Goal: Task Accomplishment & Management: Use online tool/utility

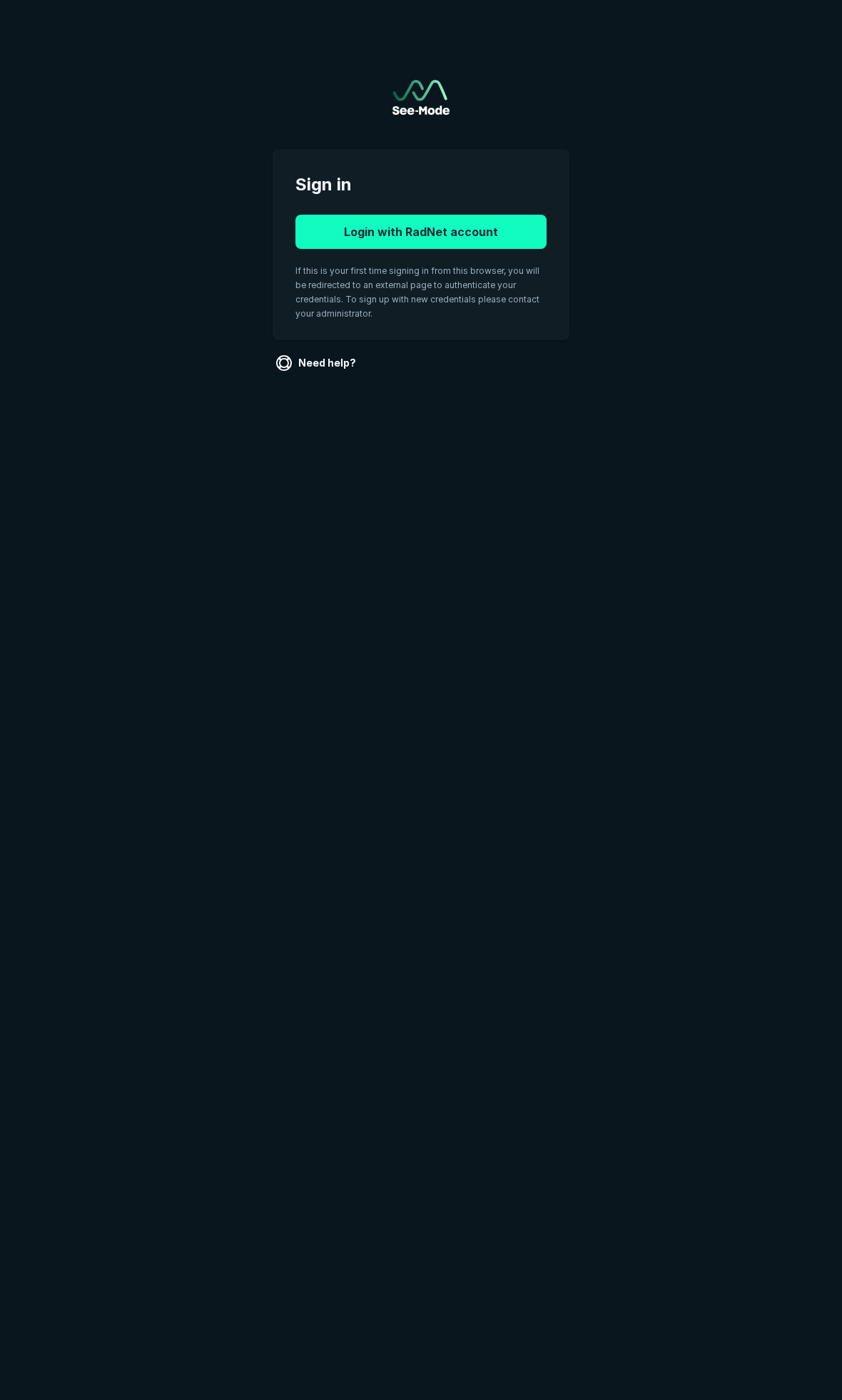
click at [439, 229] on button "Login with RadNet account" at bounding box center [421, 232] width 251 height 34
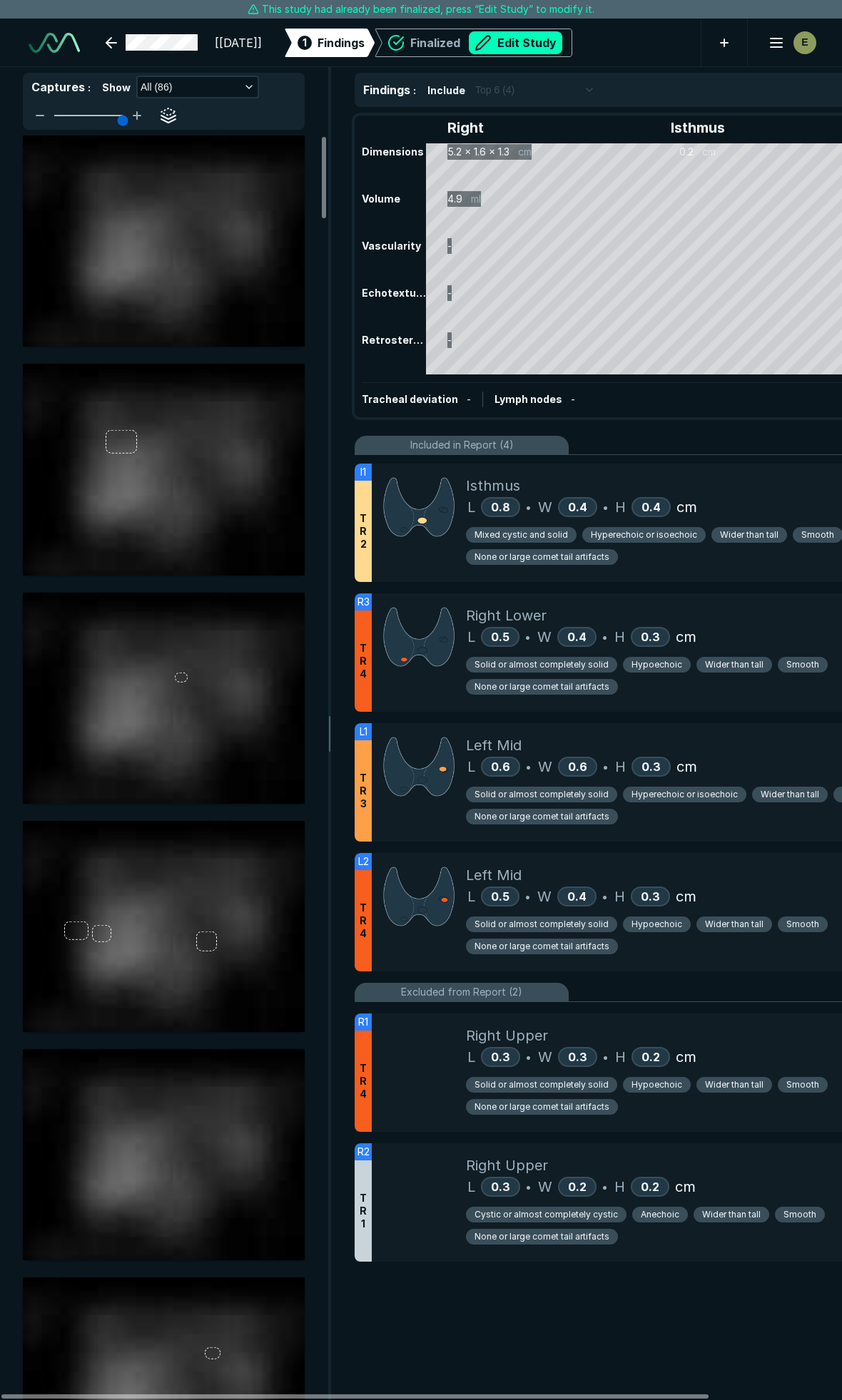
scroll to position [7799, 5620]
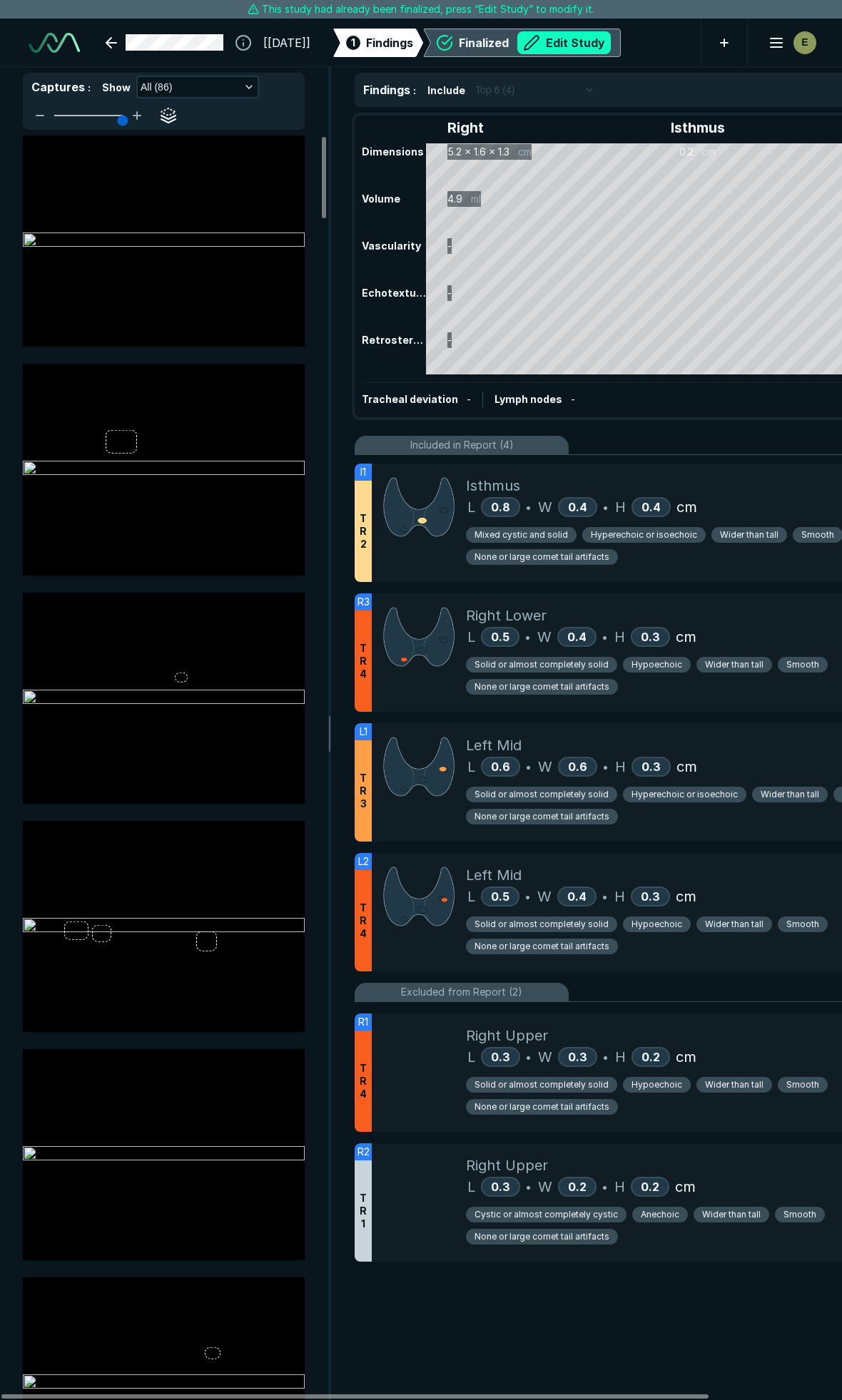
click at [588, 41] on button "Edit Study" at bounding box center [563, 42] width 93 height 23
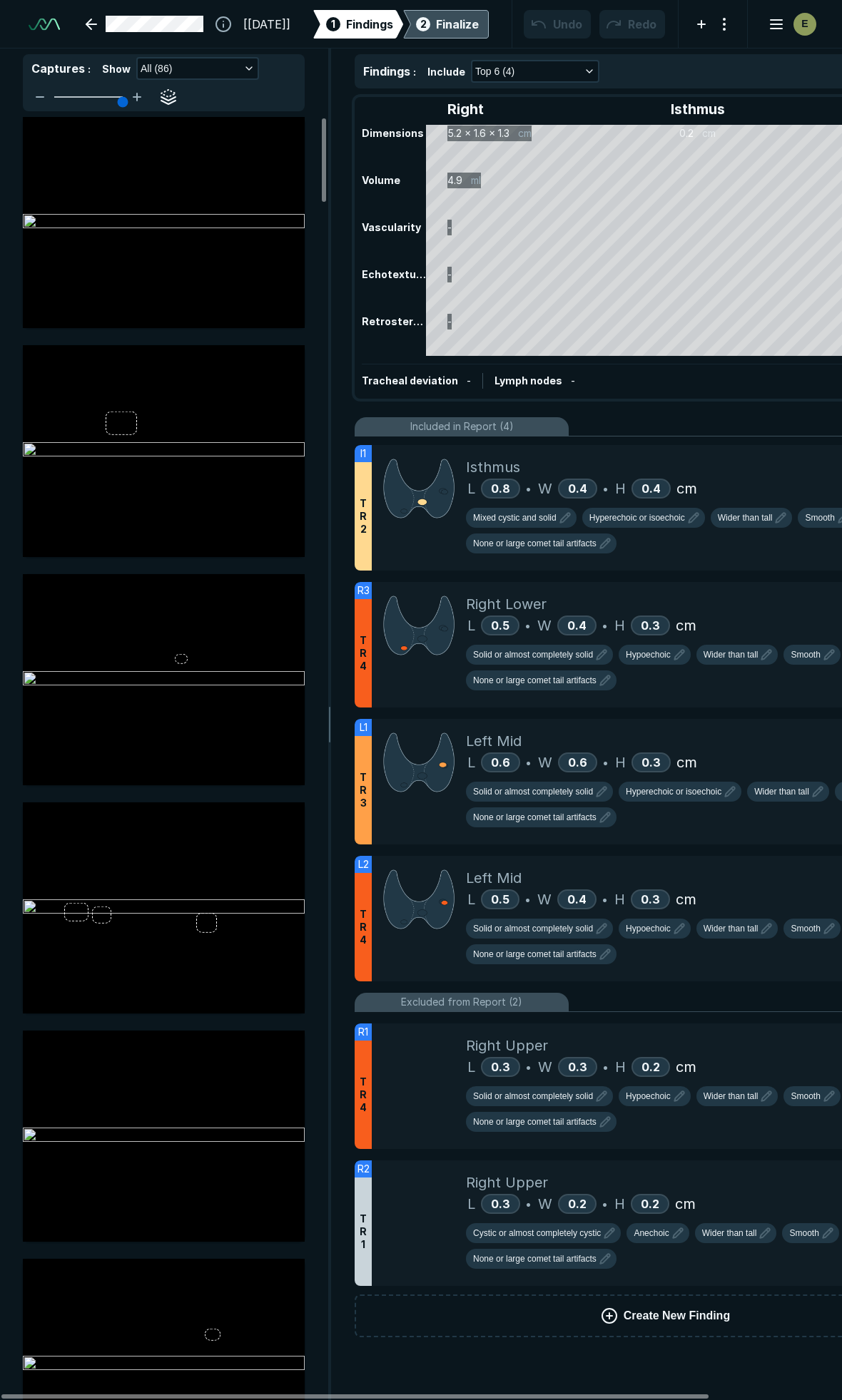
scroll to position [7882, 5620]
click at [753, 459] on div "Isthmus" at bounding box center [715, 467] width 499 height 22
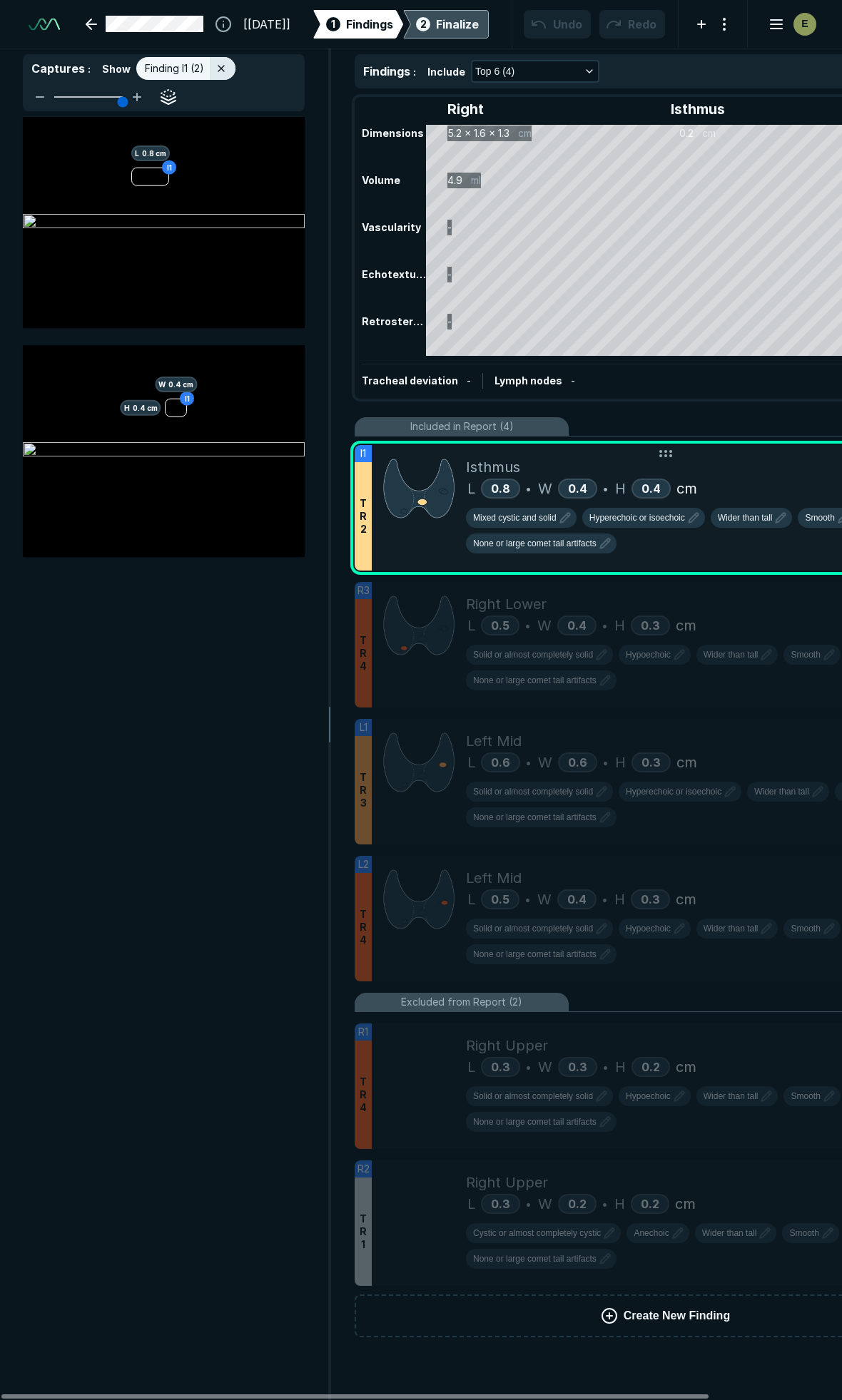
scroll to position [7449, 3077]
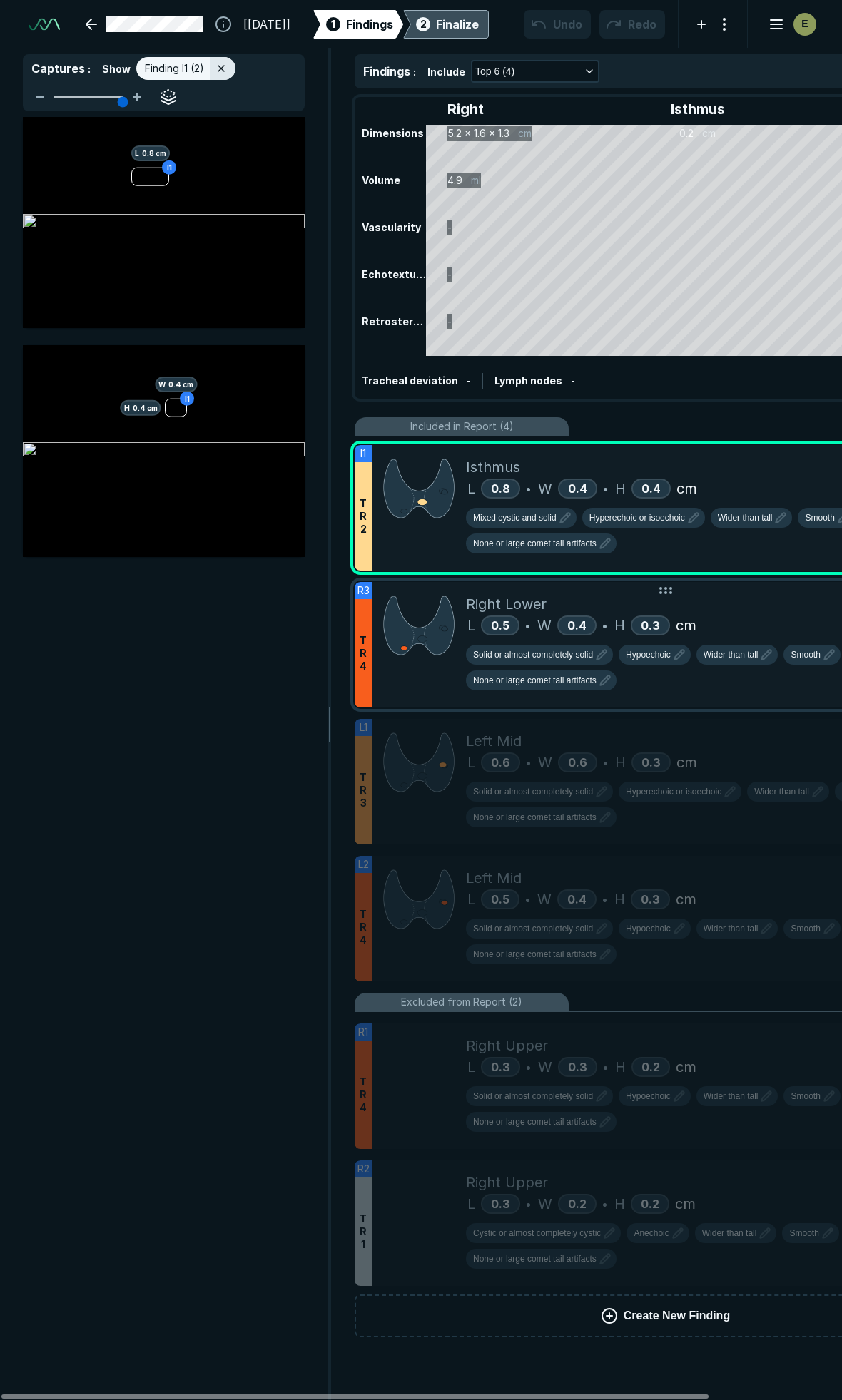
drag, startPoint x: 707, startPoint y: 561, endPoint x: 739, endPoint y: 630, distance: 76.1
click at [707, 561] on div "Isthmus L 0.8 • W 0.4 • H 0.4 cm Mixed cystic and solid Hyperechoic or isoechoi…" at bounding box center [715, 508] width 499 height 126
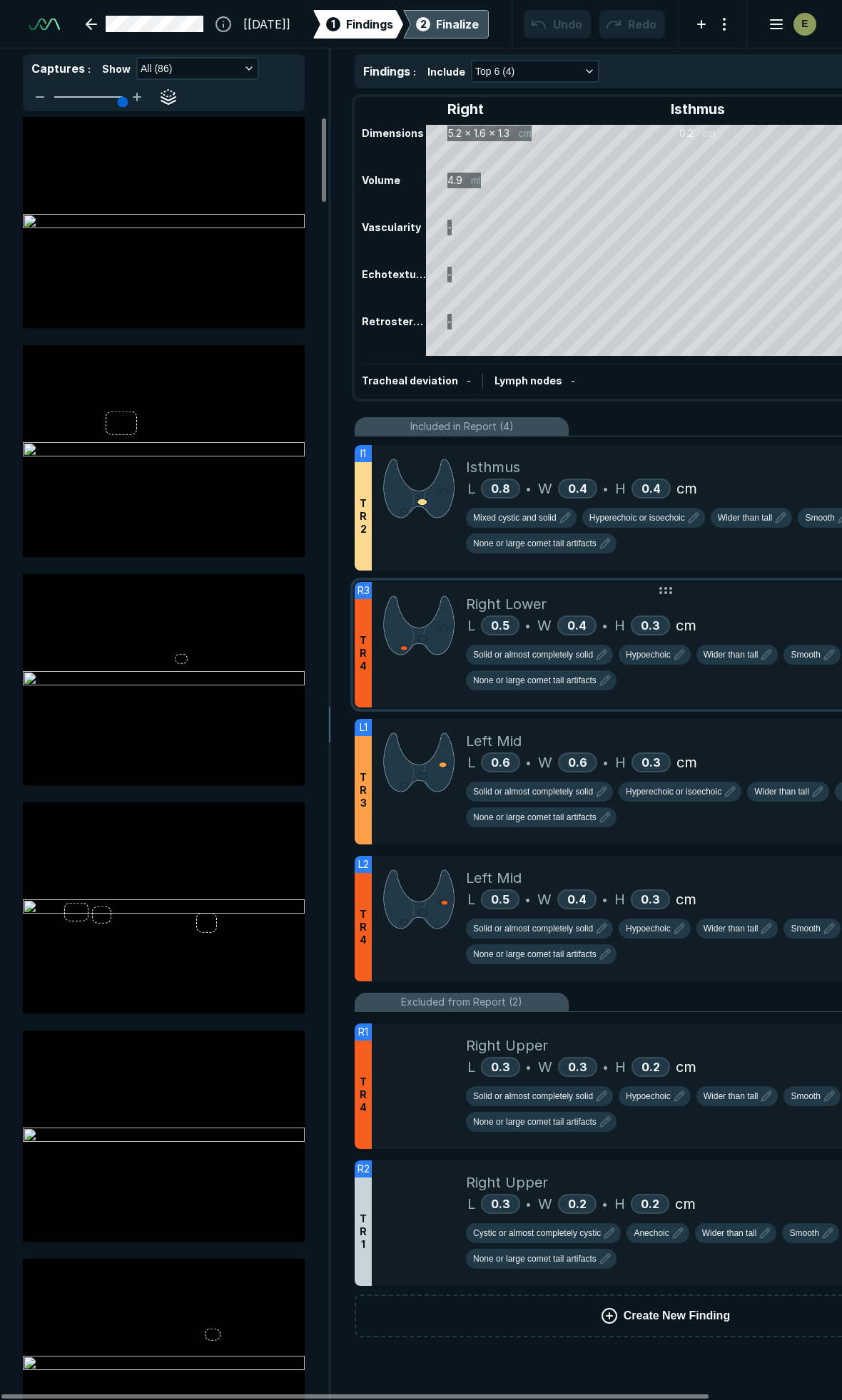
click at [739, 630] on div "L 0.5 • W 0.4 • H 0.3 cm" at bounding box center [715, 625] width 499 height 22
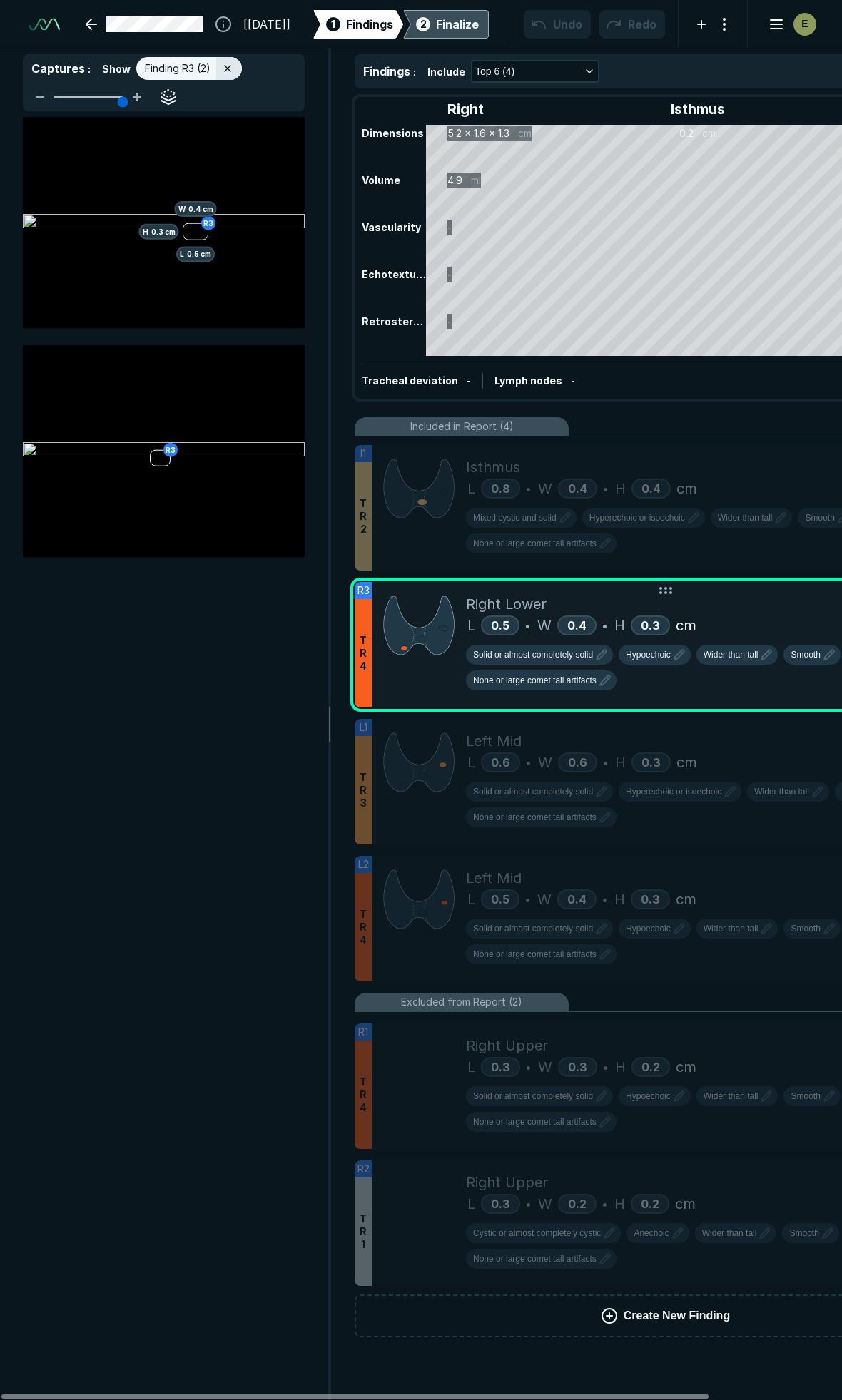
click at [787, 608] on div "Right Lower" at bounding box center [715, 604] width 499 height 22
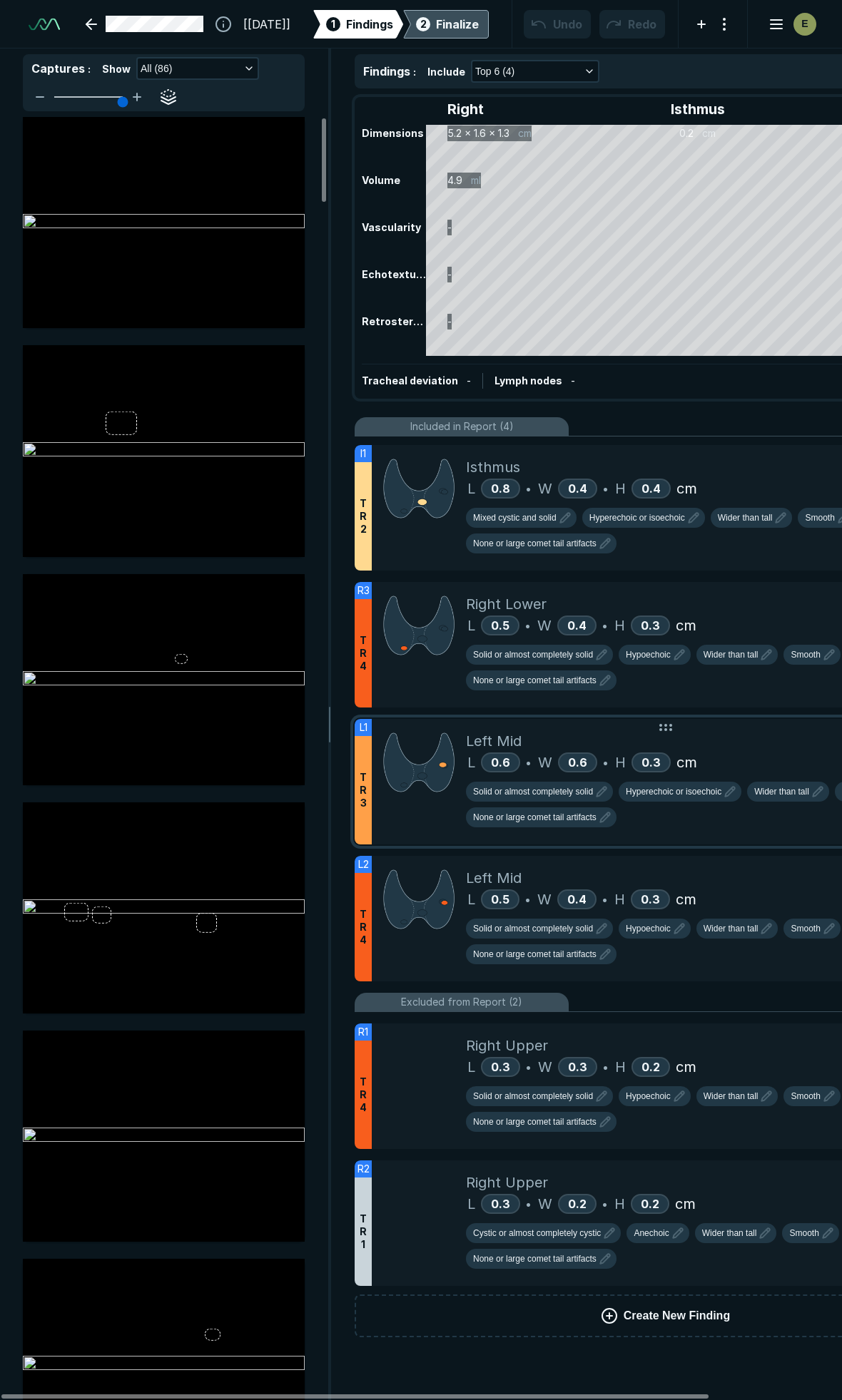
click at [777, 722] on div "Left Mid L 0.6 • W 0.6 • H 0.3 cm Solid or almost completely solid Hyperechoic …" at bounding box center [715, 782] width 499 height 126
